Goal: Task Accomplishment & Management: Manage account settings

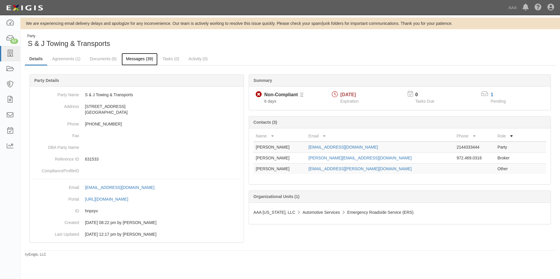
click at [135, 57] on link "Messages (39)" at bounding box center [140, 59] width 36 height 13
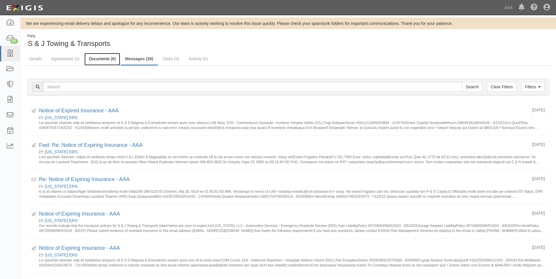
click at [98, 58] on link "Documents (6)" at bounding box center [102, 59] width 36 height 13
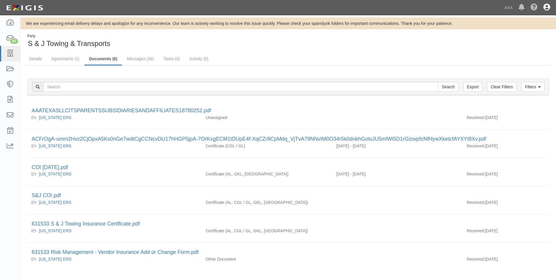
click at [546, 5] on icon at bounding box center [546, 7] width 7 height 7
click at [518, 34] on link "Sign Out" at bounding box center [529, 34] width 46 height 12
